Goal: Transaction & Acquisition: Download file/media

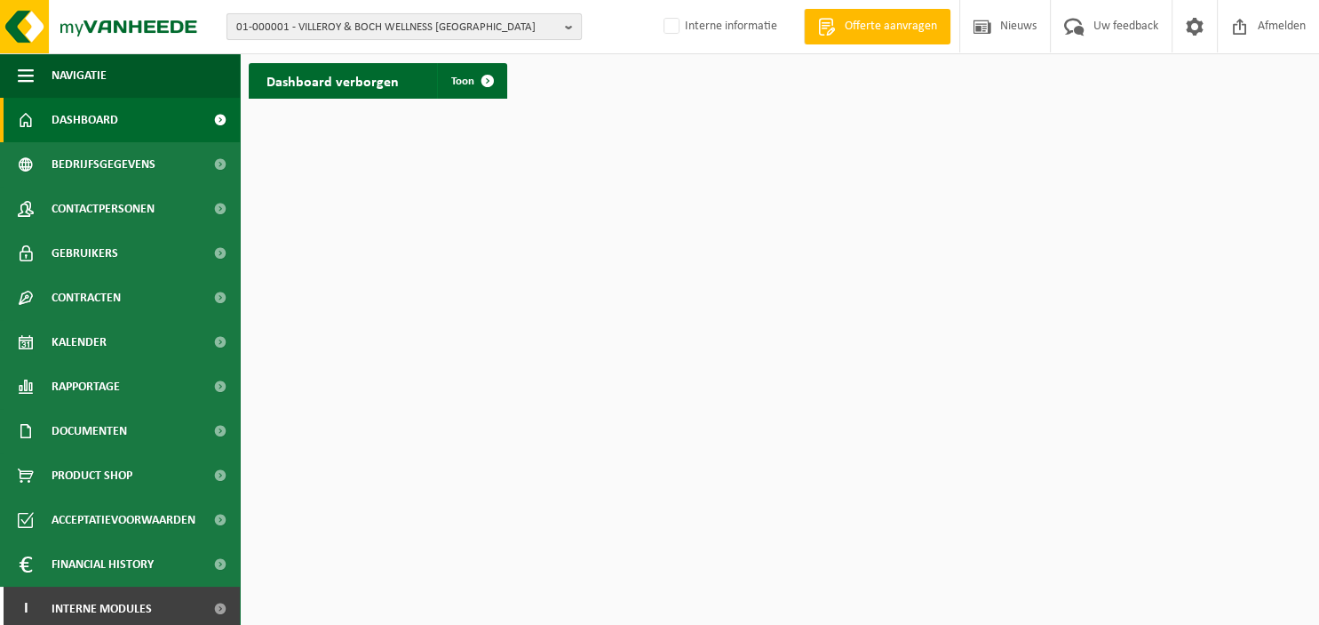
click at [571, 21] on b "button" at bounding box center [573, 26] width 16 height 25
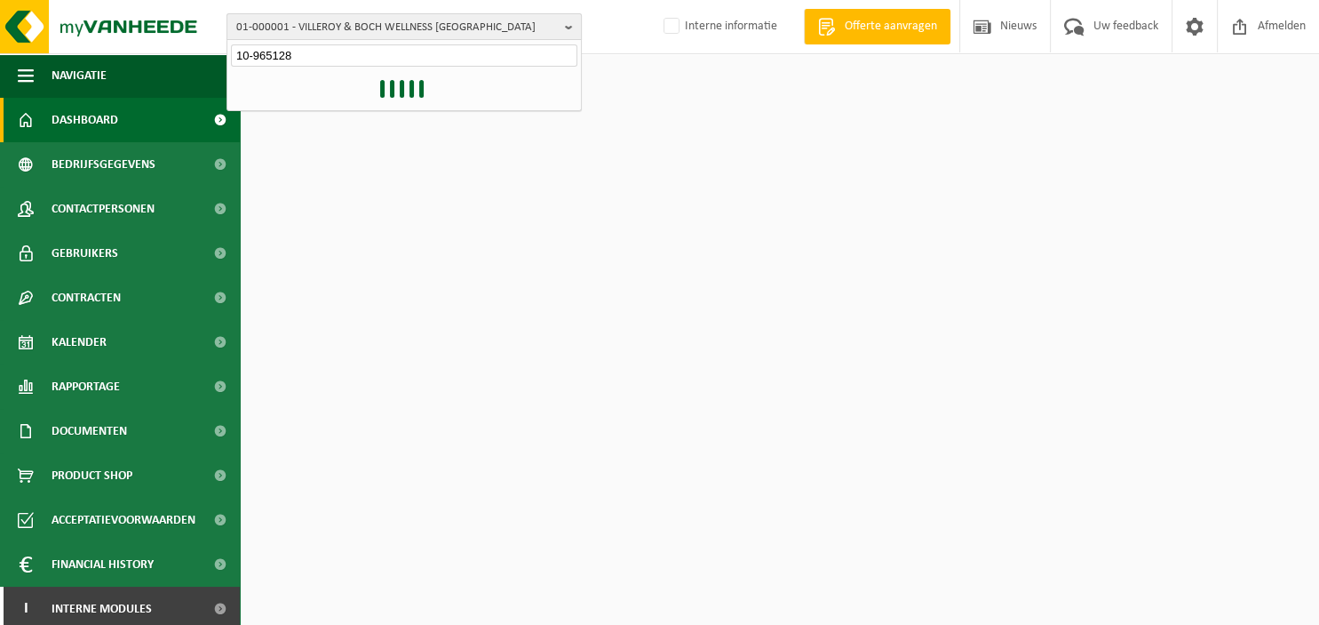
type input "10-965128"
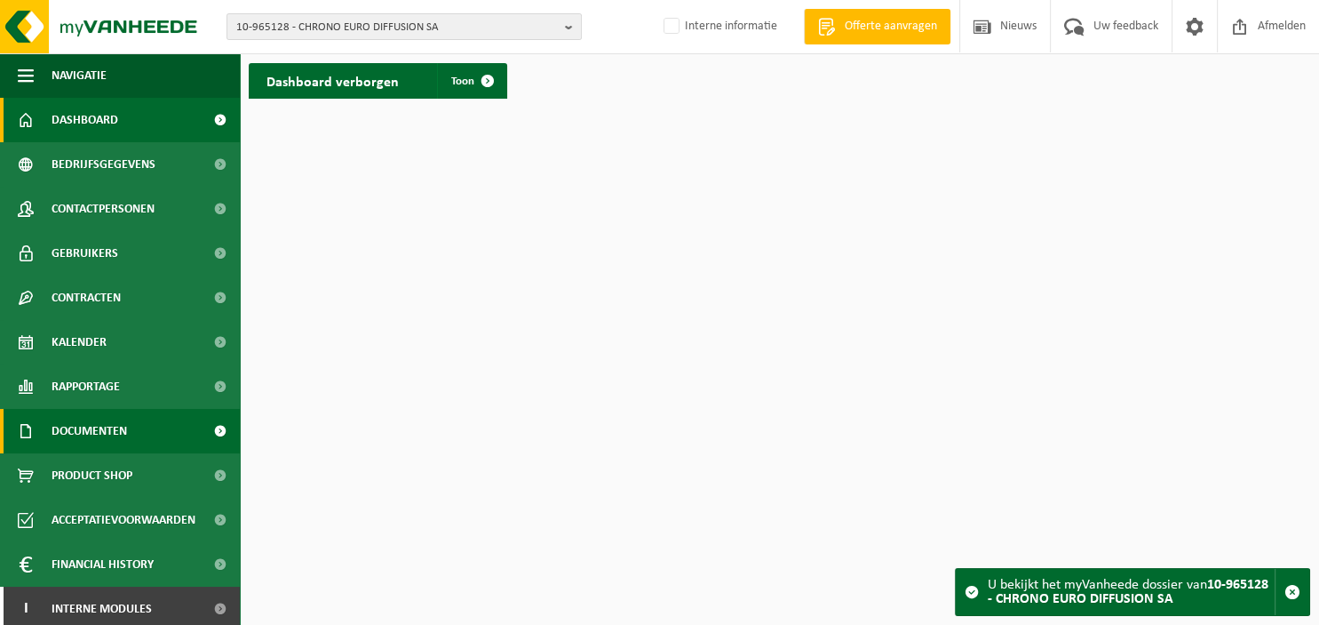
click at [131, 425] on link "Documenten" at bounding box center [120, 431] width 240 height 44
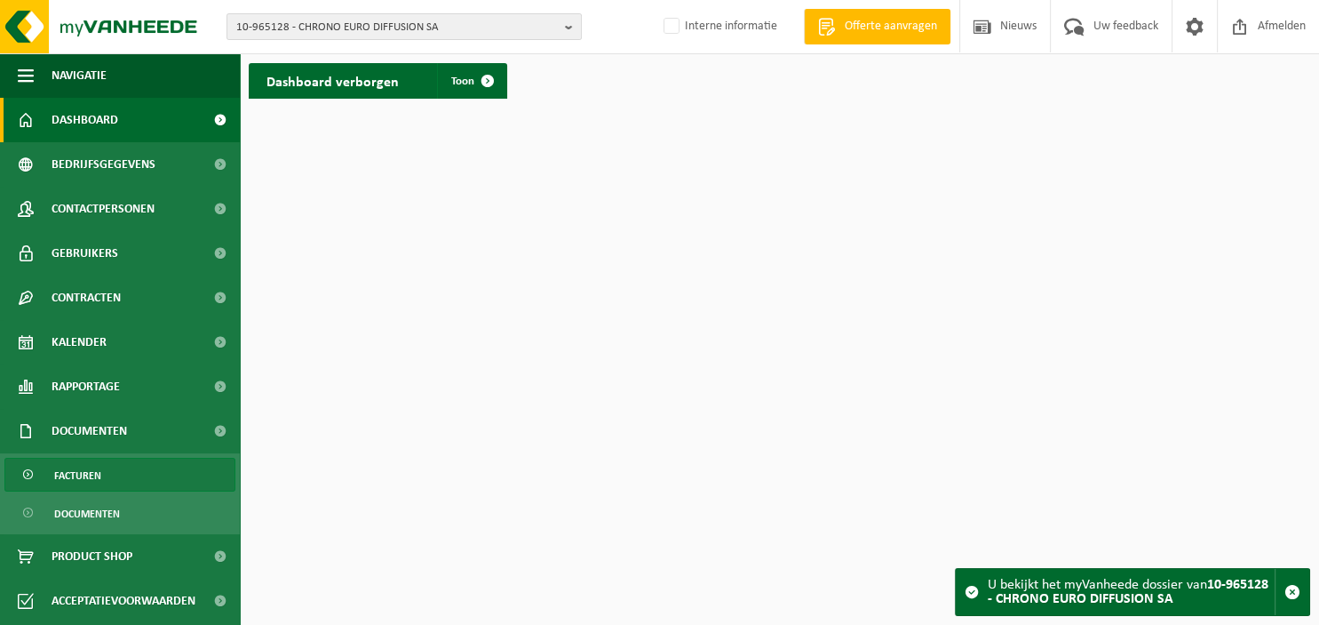
click at [113, 475] on link "Facturen" at bounding box center [119, 475] width 231 height 34
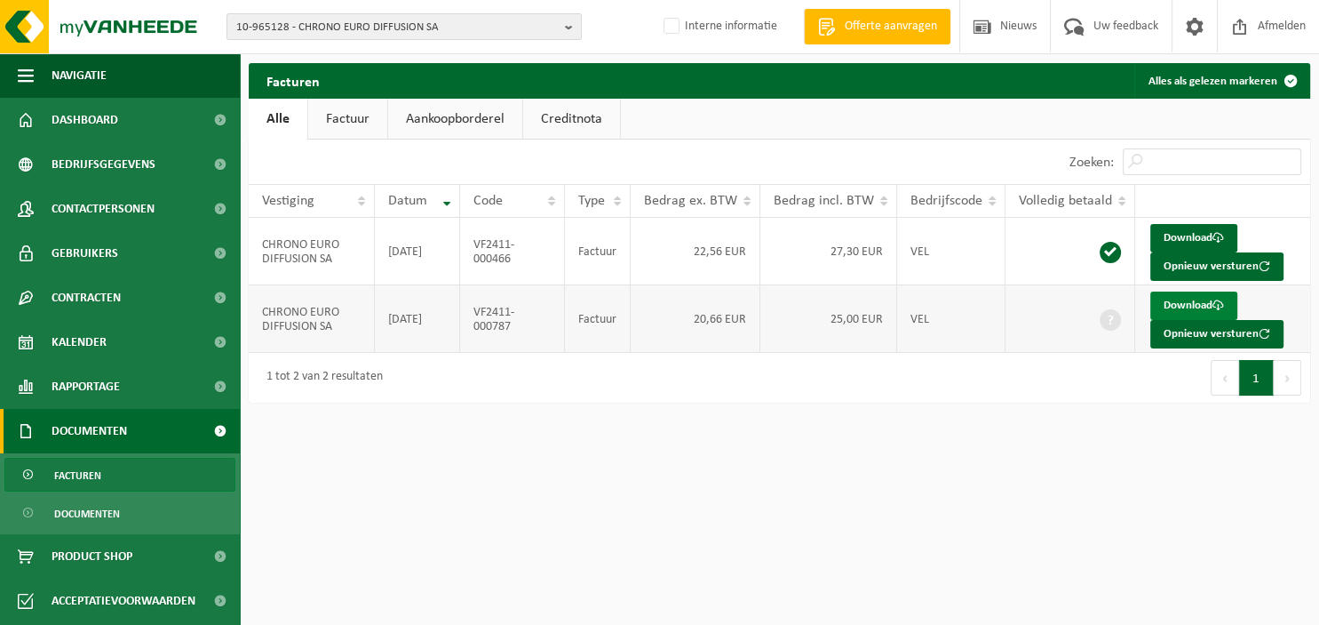
click at [1179, 304] on link "Download" at bounding box center [1193, 305] width 87 height 28
